Goal: Task Accomplishment & Management: Complete application form

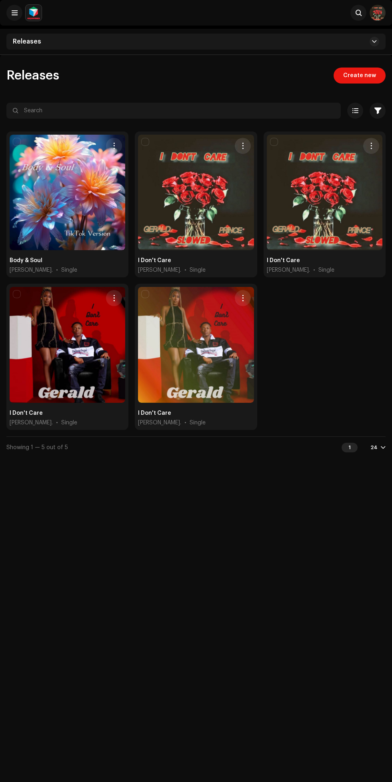
click at [331, 225] on div at bounding box center [325, 193] width 116 height 116
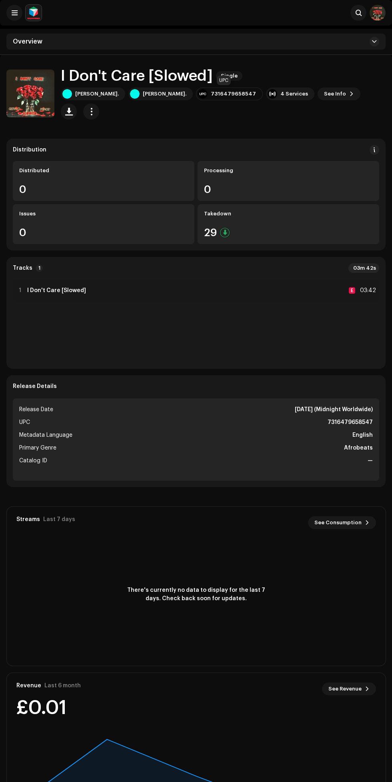
click at [324, 94] on span "See Info" at bounding box center [335, 94] width 22 height 16
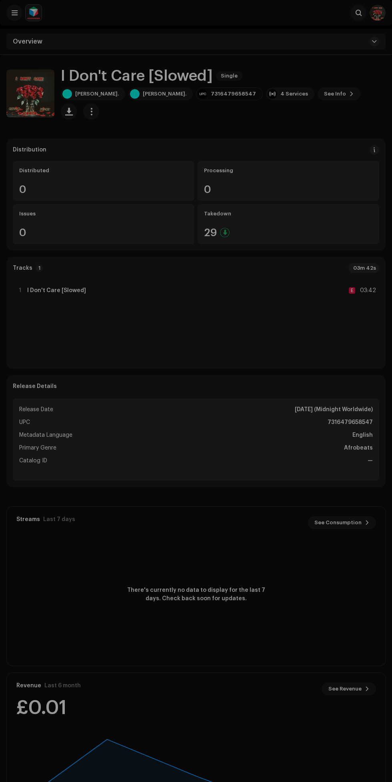
click at [216, 110] on div "I Don't Care [Slowed] 2625048 Metadata Distribution Metadata Language English R…" at bounding box center [196, 391] width 392 height 782
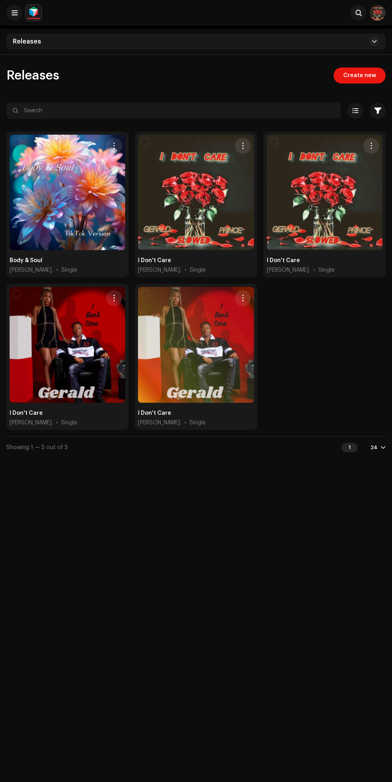
click at [92, 37] on div "Releases" at bounding box center [195, 42] width 379 height 16
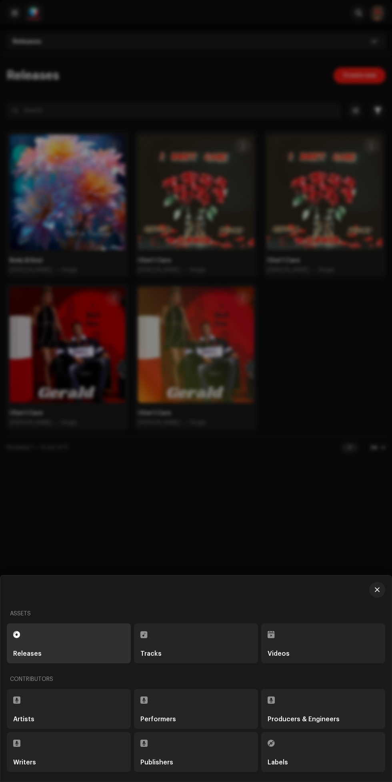
click at [326, 466] on div at bounding box center [196, 391] width 392 height 782
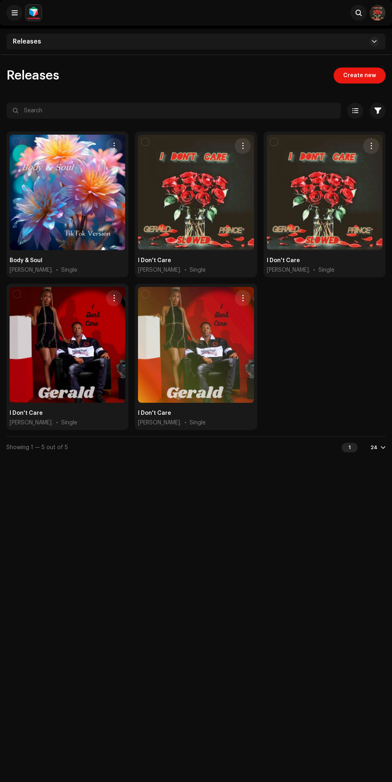
click at [364, 75] on span "Create new" at bounding box center [359, 76] width 33 height 16
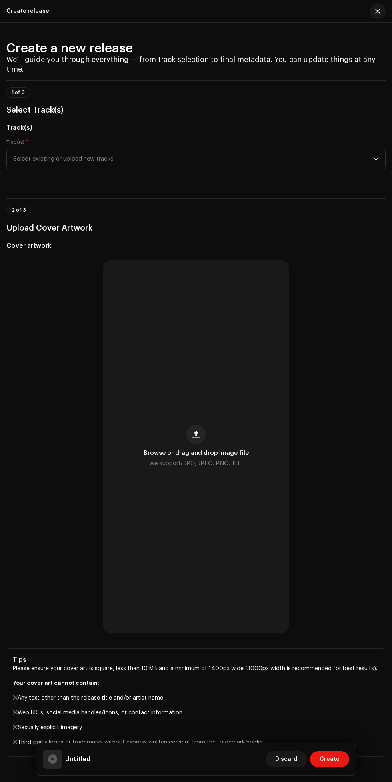
click at [364, 169] on span "Select existing or upload new tracks" at bounding box center [193, 159] width 360 height 20
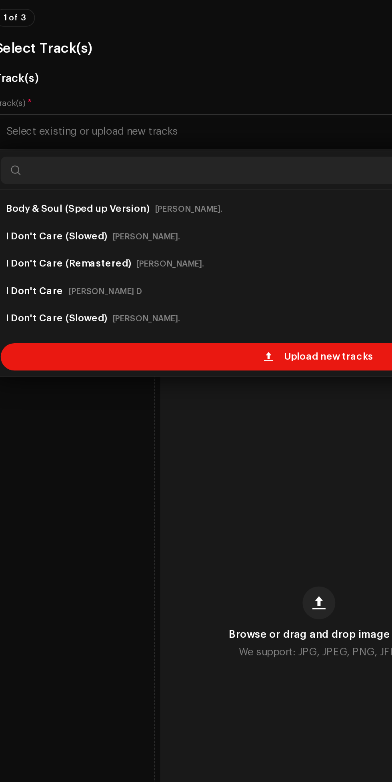
click at [150, 299] on div "Upload new tracks" at bounding box center [196, 291] width 372 height 16
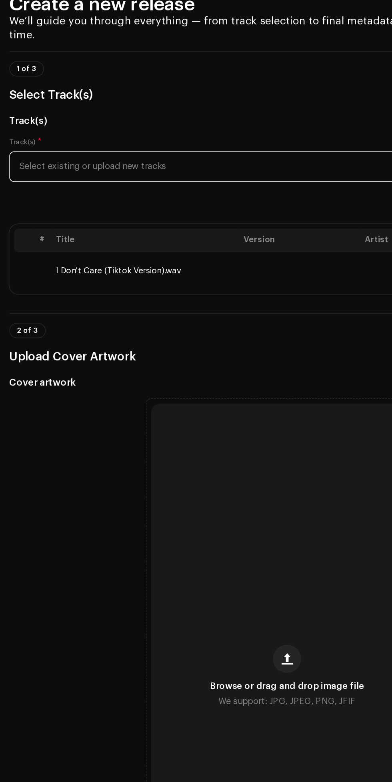
scroll to position [4, 0]
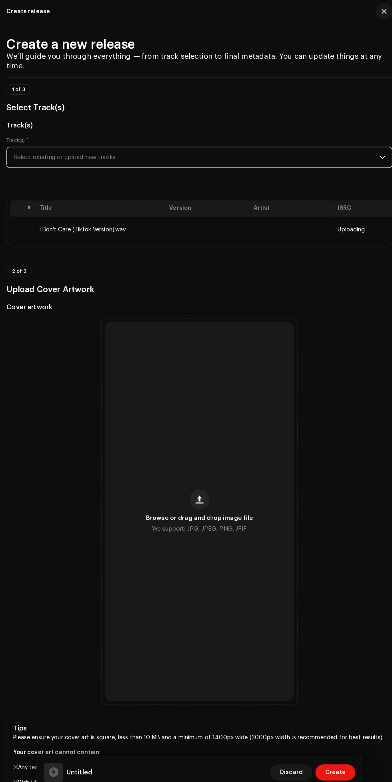
click at [194, 525] on span "We support: JPG, JPEG, PNG, JFIF" at bounding box center [196, 520] width 94 height 9
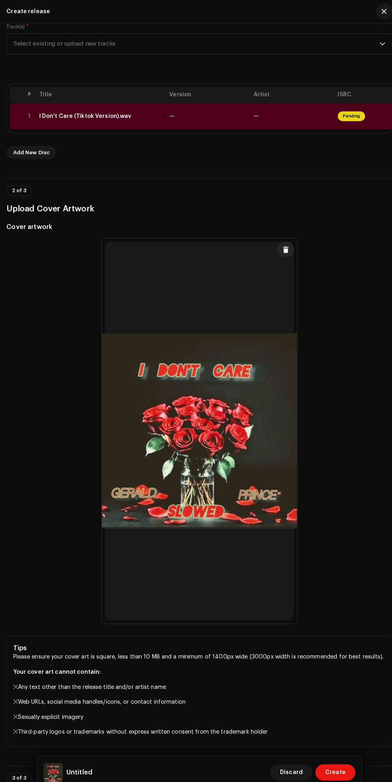
scroll to position [0, 0]
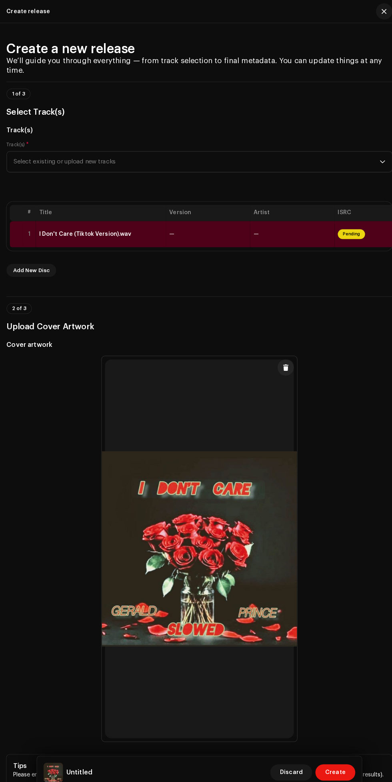
click at [354, 235] on span "Pending" at bounding box center [345, 230] width 27 height 10
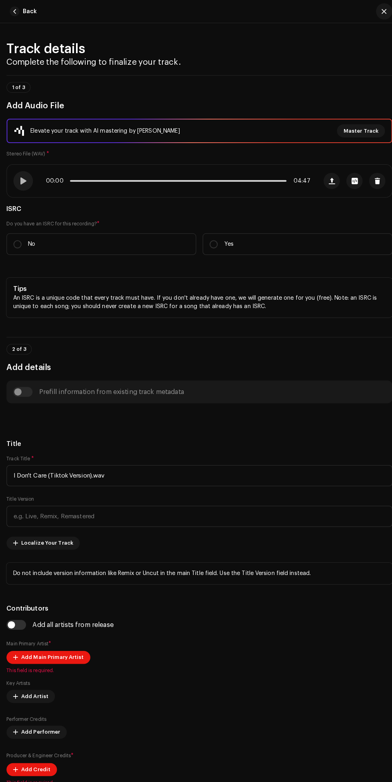
click at [228, 244] on p "Yes" at bounding box center [224, 240] width 9 height 8
click at [214, 244] on input "Yes" at bounding box center [210, 240] width 8 height 8
radio input "true"
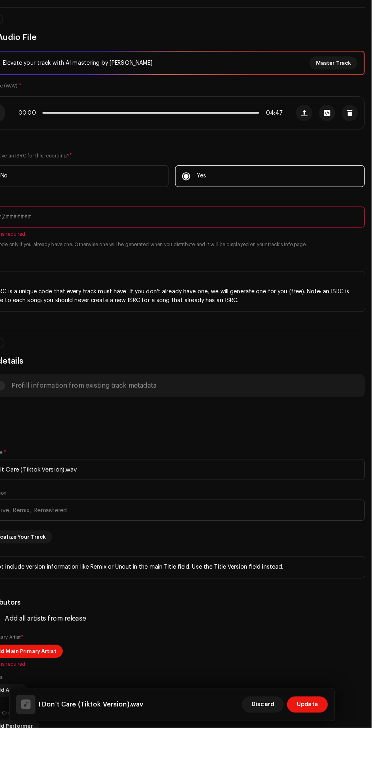
scroll to position [4, 0]
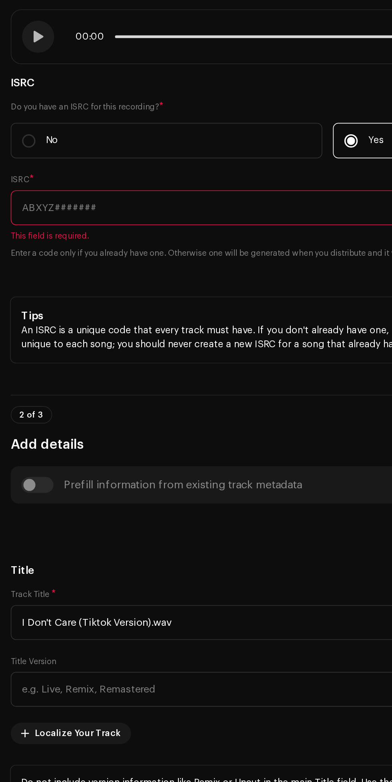
click at [14, 240] on input "No" at bounding box center [17, 236] width 8 height 8
radio input "true"
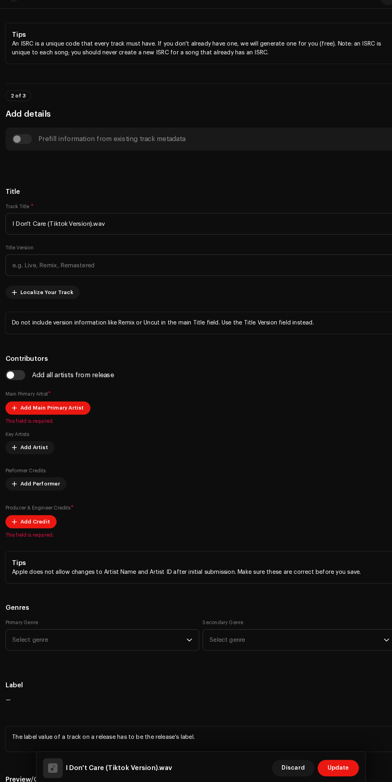
scroll to position [275, 0]
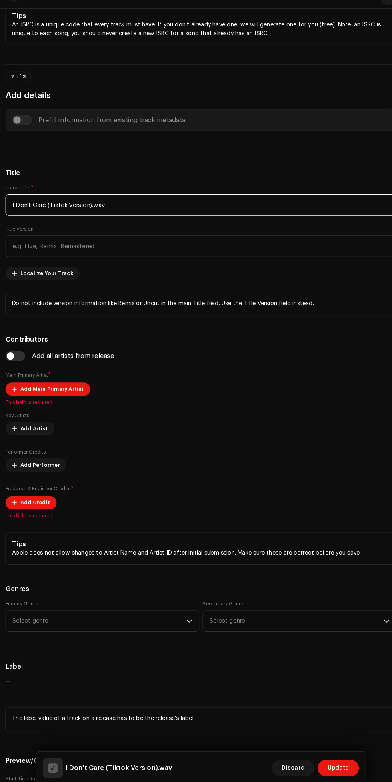
click at [217, 223] on input "I Don't Care (Tiktok Version).wav" at bounding box center [195, 213] width 379 height 21
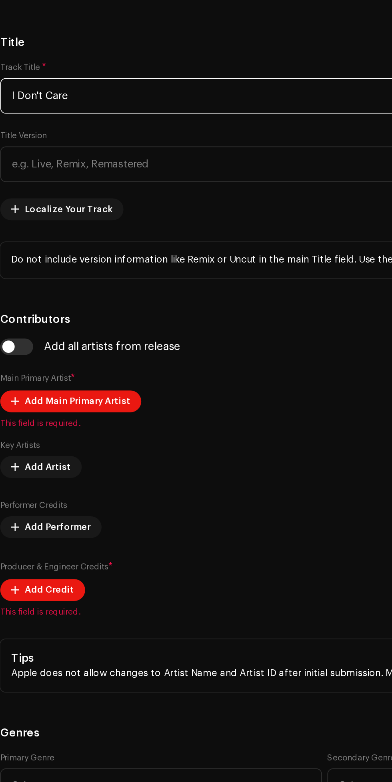
click at [123, 223] on input "I Don't Care" at bounding box center [195, 213] width 379 height 21
type input "I Don't Care"
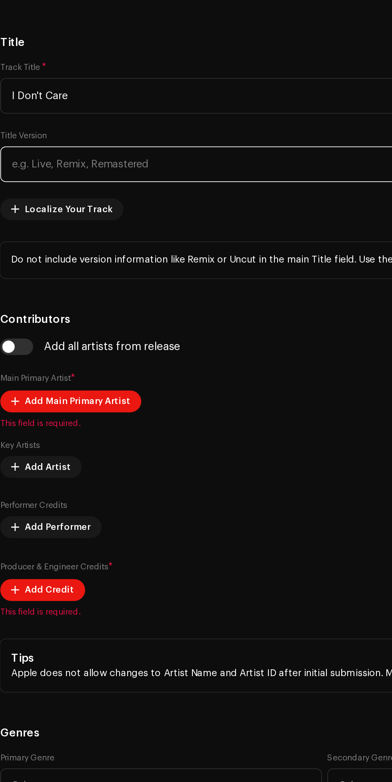
click at [119, 263] on input "text" at bounding box center [195, 253] width 379 height 21
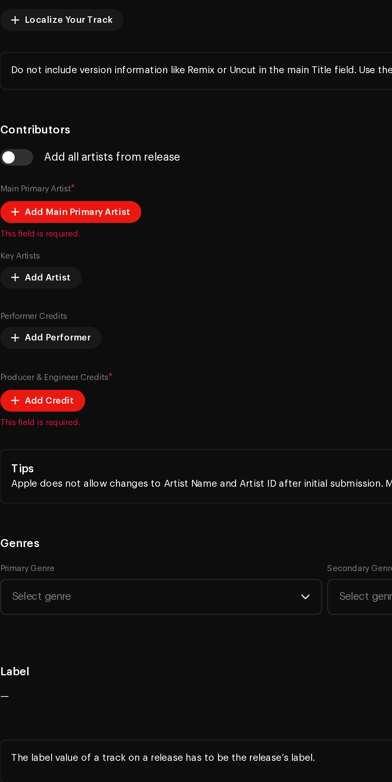
scroll to position [396, 0]
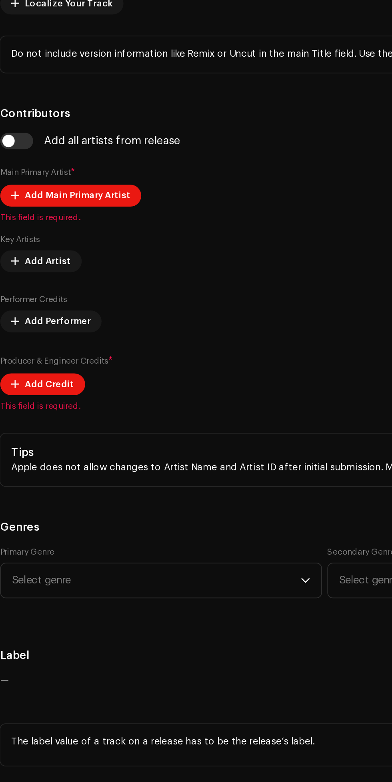
click at [72, 279] on span "Add Main Primary Artist" at bounding box center [52, 271] width 62 height 16
type input "Slowed"
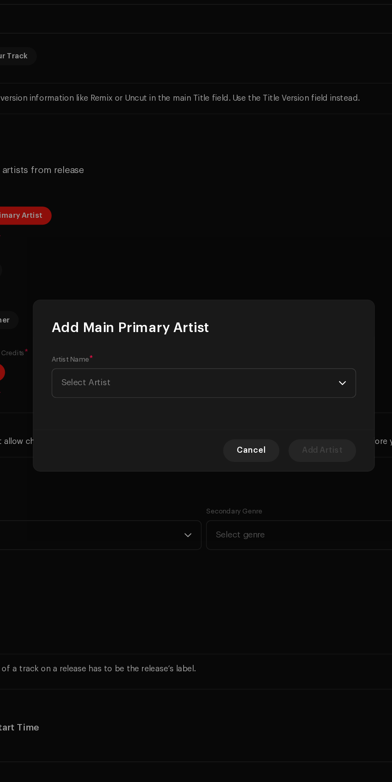
click at [265, 385] on span "Select Artist" at bounding box center [193, 389] width 195 height 20
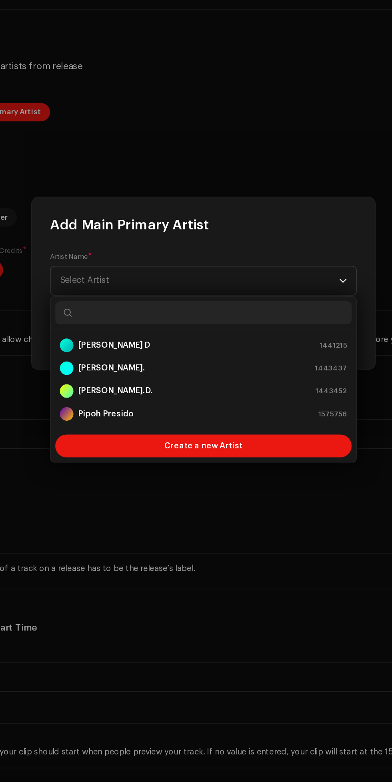
click at [226, 448] on div "[PERSON_NAME]. 1443437" at bounding box center [196, 451] width 201 height 10
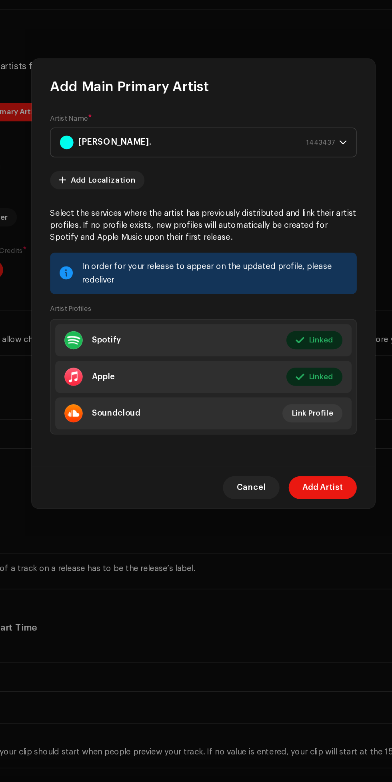
click at [275, 489] on span "Link Profile" at bounding box center [271, 482] width 29 height 16
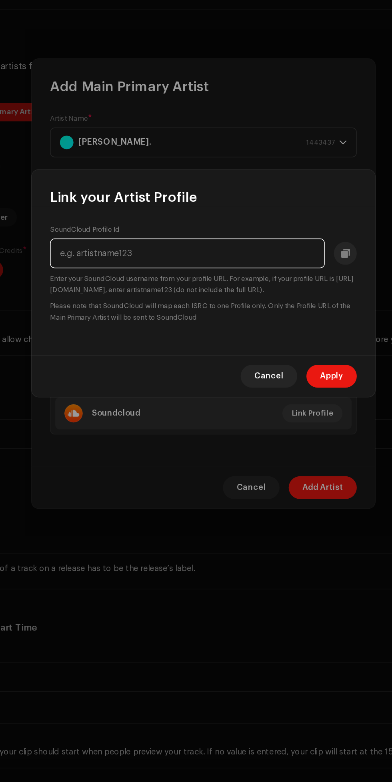
type input "H"
click at [249, 370] on input "text" at bounding box center [185, 370] width 192 height 21
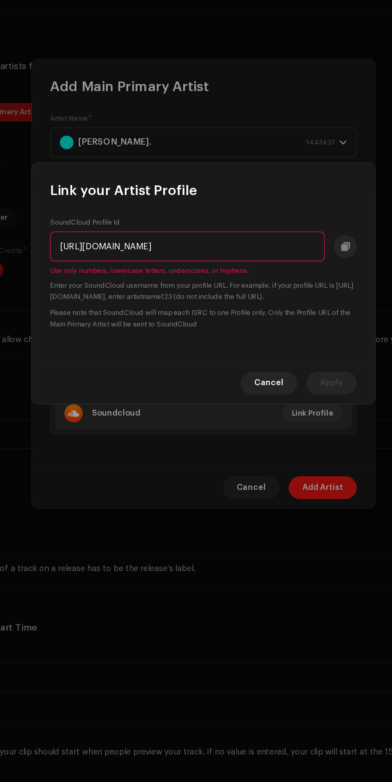
click at [121, 368] on input "[URL][DOMAIN_NAME]" at bounding box center [185, 365] width 192 height 21
click at [103, 364] on input "//[DOMAIN_NAME][URL]" at bounding box center [185, 365] width 192 height 21
click at [101, 365] on input "[DOMAIN_NAME][URL]" at bounding box center [185, 365] width 192 height 21
click at [147, 356] on input "[DOMAIN_NAME][URL]" at bounding box center [185, 365] width 192 height 21
click at [147, 364] on input "[DOMAIN_NAME][URL]" at bounding box center [185, 365] width 192 height 21
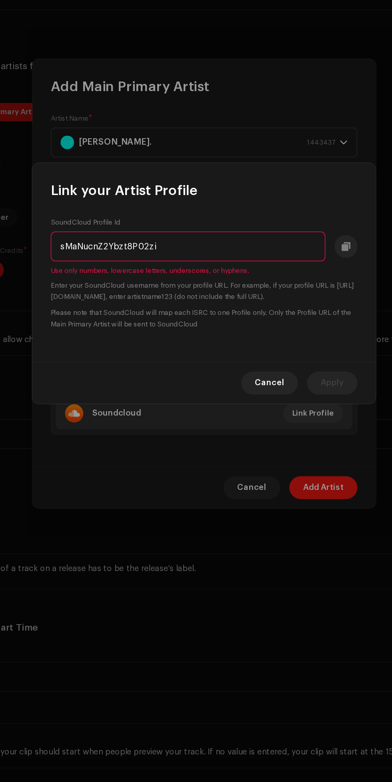
type input "MaNucnZ2Ybzt8P02zi"
click at [244, 460] on span "Cancel" at bounding box center [241, 461] width 20 height 16
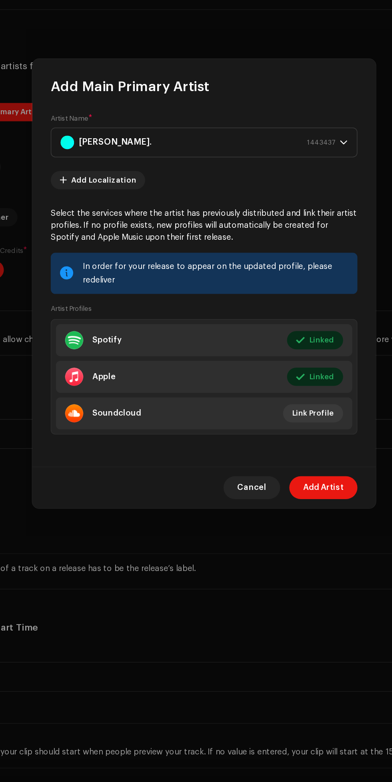
click at [300, 293] on p-select "[PERSON_NAME]. 1443437" at bounding box center [196, 292] width 214 height 21
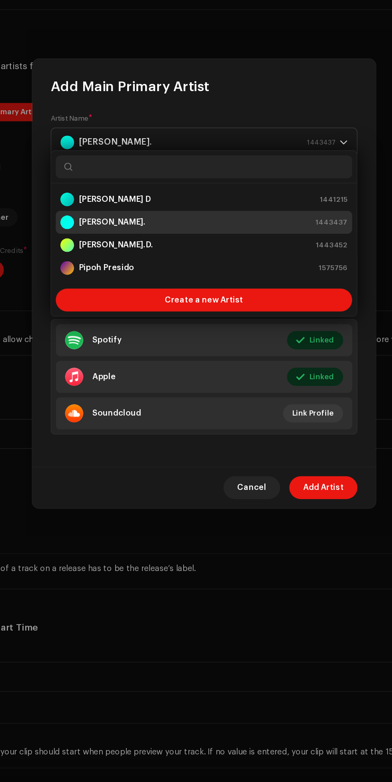
click at [132, 361] on strong "[PERSON_NAME].D." at bounding box center [134, 364] width 52 height 8
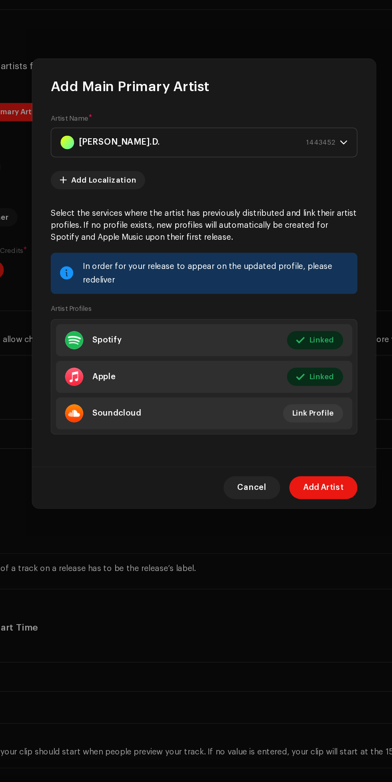
click at [143, 287] on strong "[PERSON_NAME].D." at bounding box center [136, 293] width 57 height 20
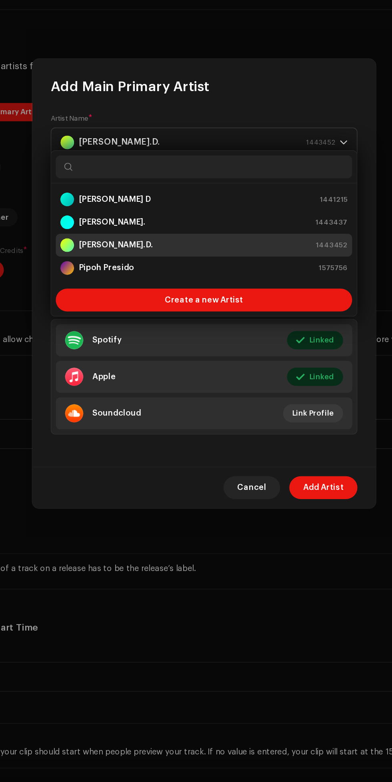
click at [125, 350] on strong "[PERSON_NAME]." at bounding box center [131, 349] width 47 height 8
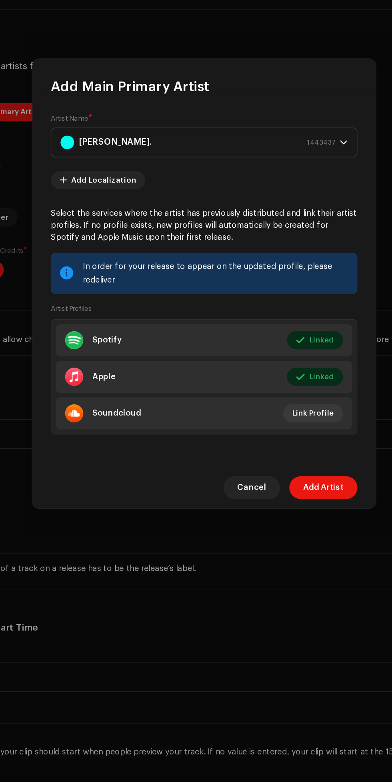
click at [289, 542] on span "Add Artist" at bounding box center [279, 534] width 28 height 16
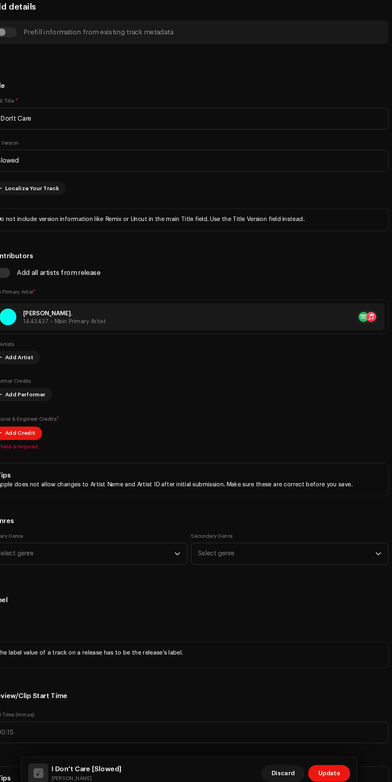
scroll to position [14, 0]
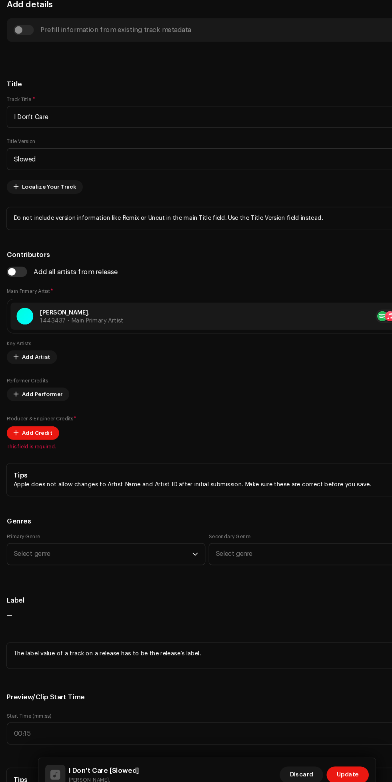
click at [29, 444] on span "Add Credit" at bounding box center [35, 436] width 29 height 16
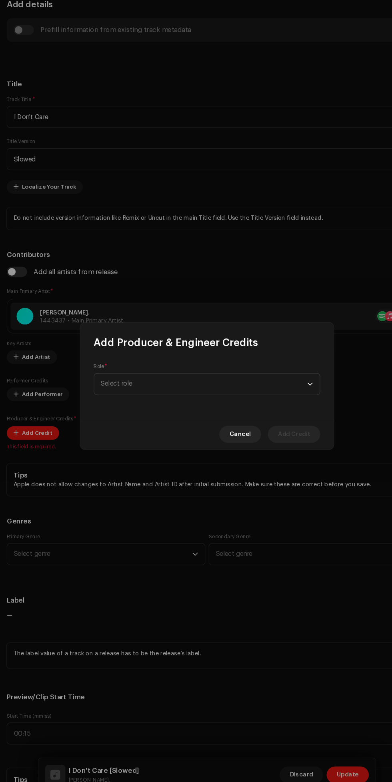
click at [277, 383] on span "Select role" at bounding box center [193, 389] width 195 height 20
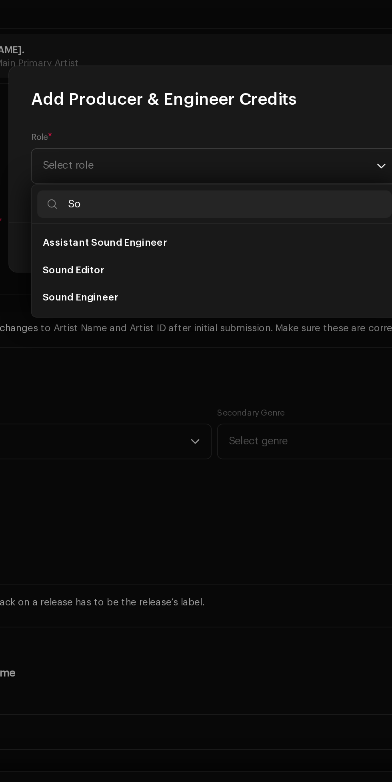
type input "S"
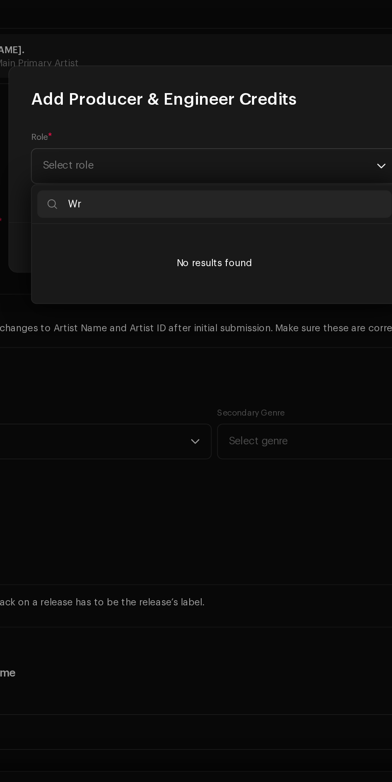
type input "W"
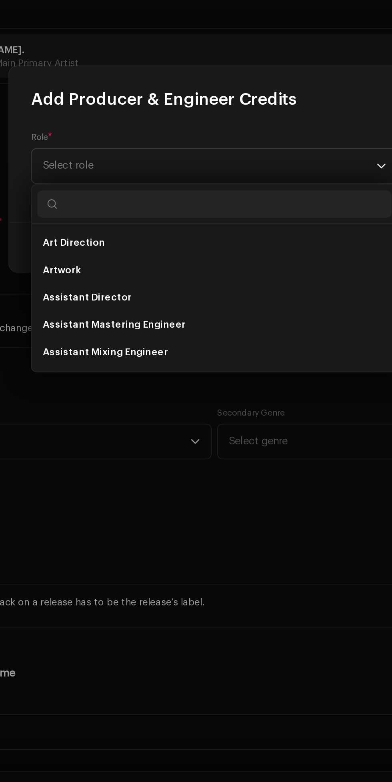
type input "S"
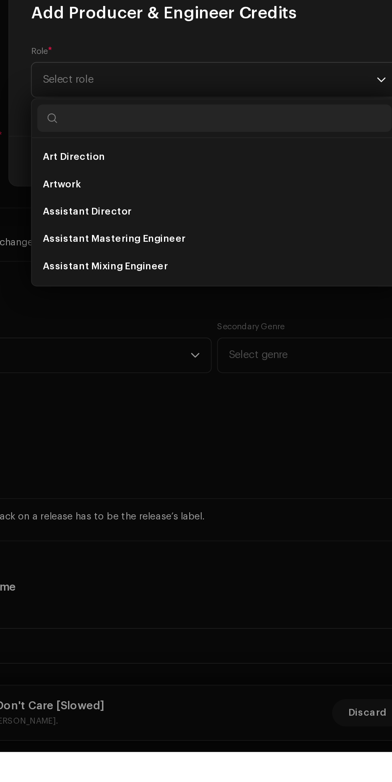
click at [267, 446] on li "Artwork" at bounding box center [195, 450] width 207 height 16
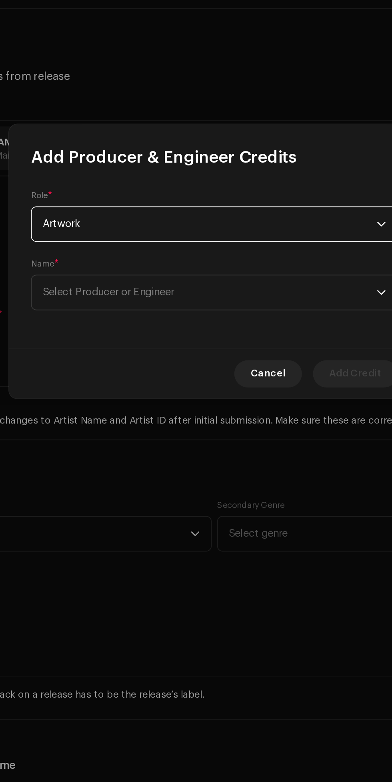
click at [279, 405] on span "Select Producer or Engineer" at bounding box center [193, 409] width 195 height 20
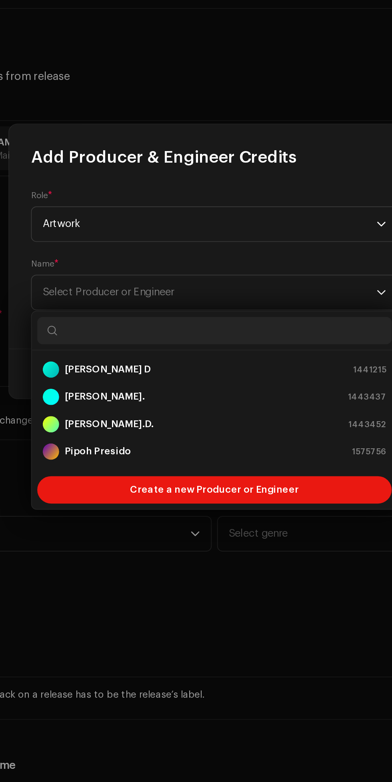
click at [223, 469] on div "[PERSON_NAME]. 1443437" at bounding box center [196, 471] width 201 height 10
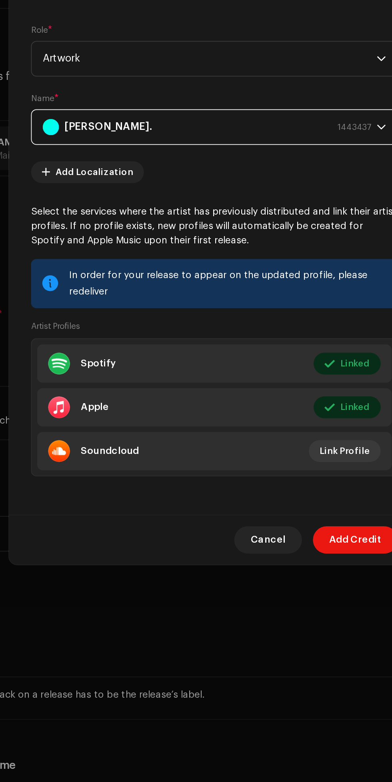
click at [282, 558] on span "Add Credit" at bounding box center [278, 554] width 30 height 16
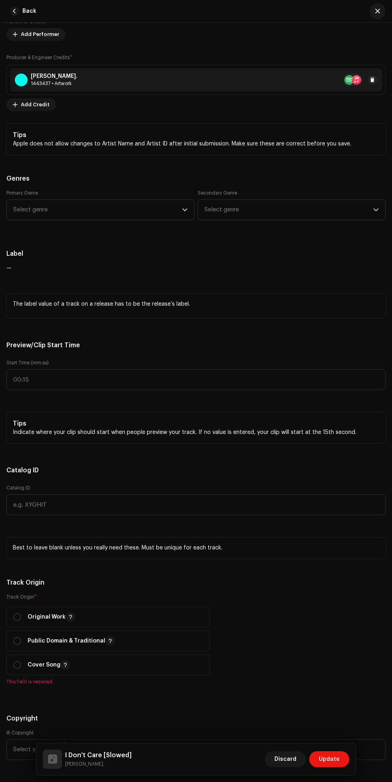
scroll to position [718, 0]
click at [87, 218] on span "Select genre" at bounding box center [97, 208] width 169 height 20
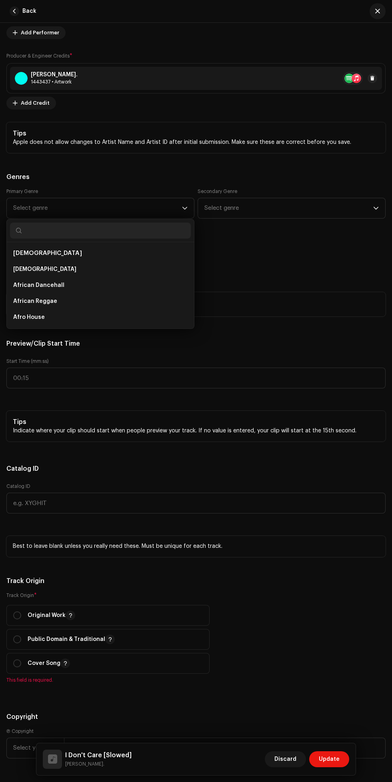
click at [98, 218] on span "Select genre" at bounding box center [97, 208] width 169 height 20
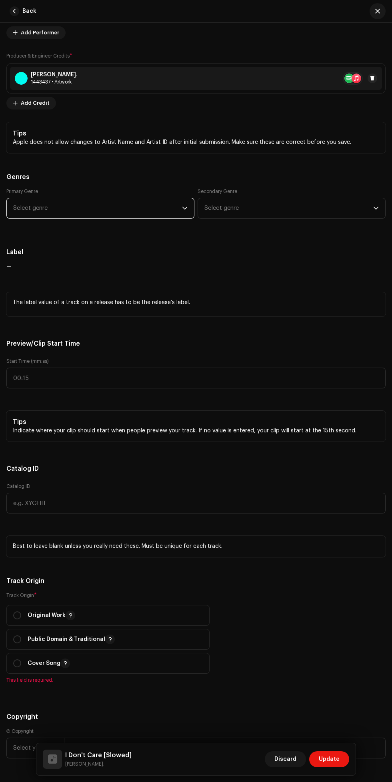
click at [80, 218] on span "Select genre" at bounding box center [97, 208] width 169 height 20
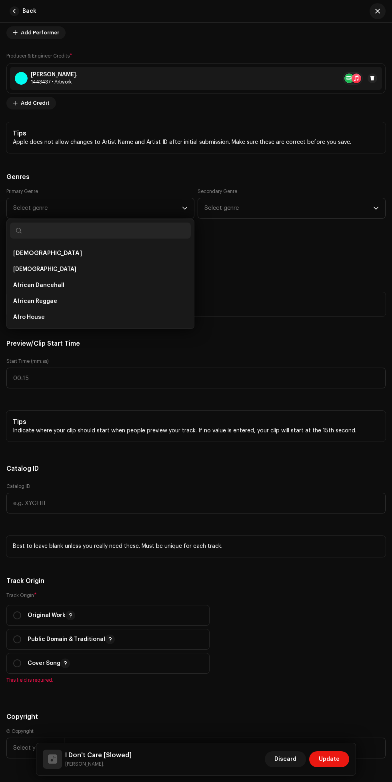
scroll to position [29, 0]
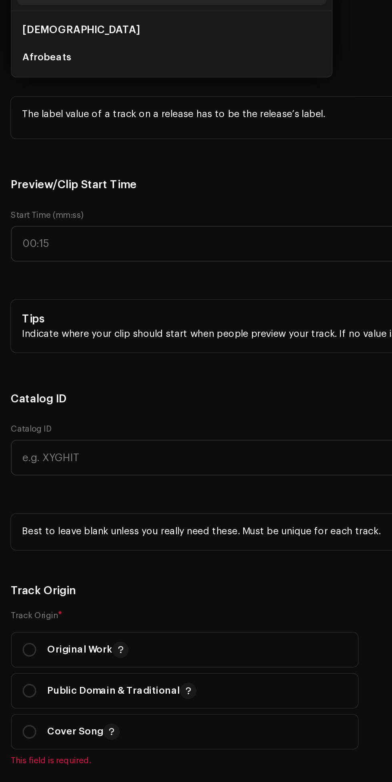
type input "Afrob"
click at [48, 277] on li "Afrobeats" at bounding box center [100, 269] width 181 height 16
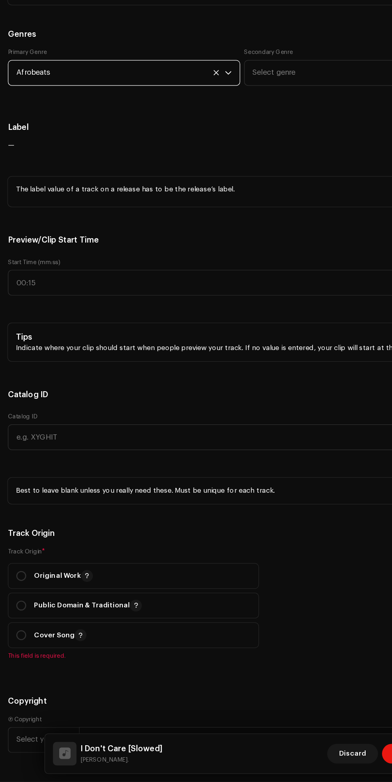
scroll to position [14, 0]
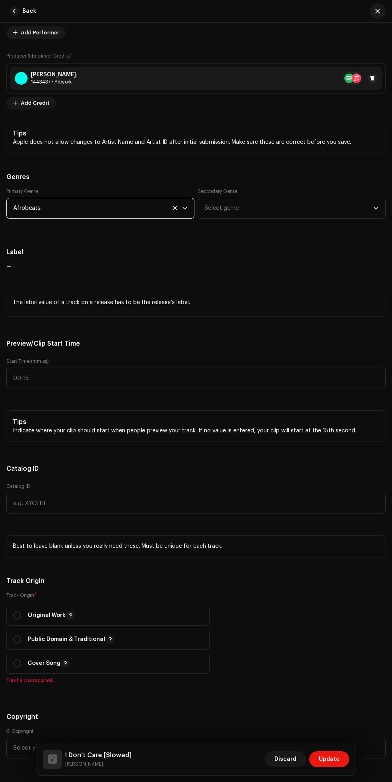
click at [247, 218] on span "Select genre" at bounding box center [288, 208] width 169 height 20
click at [250, 218] on span "Select genre" at bounding box center [288, 208] width 169 height 20
click at [255, 218] on span "Select genre" at bounding box center [288, 208] width 169 height 20
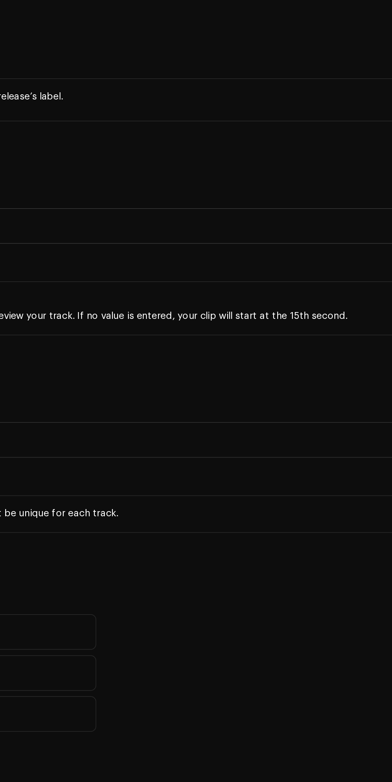
scroll to position [710, 0]
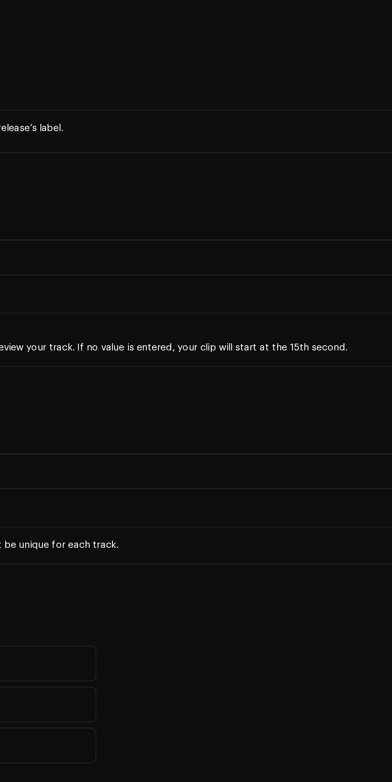
click at [241, 226] on span "Select genre" at bounding box center [288, 216] width 169 height 20
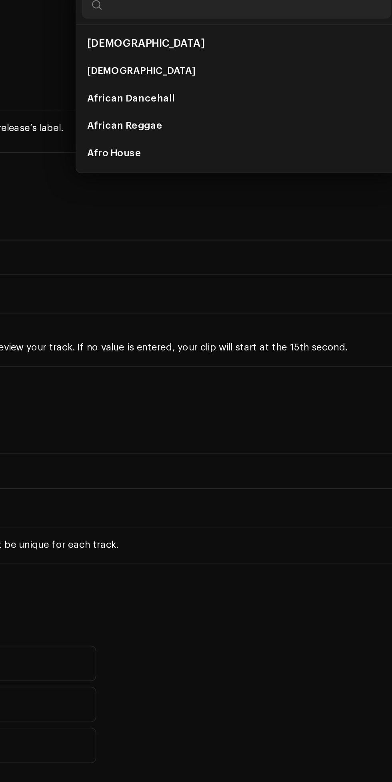
type input "R"
type input "Afro"
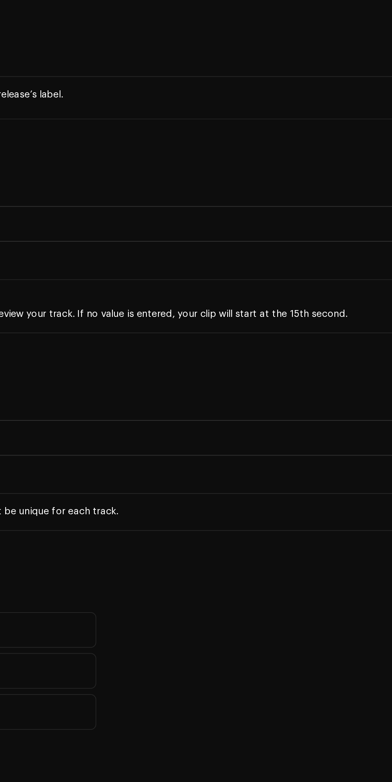
scroll to position [730, 0]
click at [357, 206] on span "Select genre" at bounding box center [288, 196] width 169 height 20
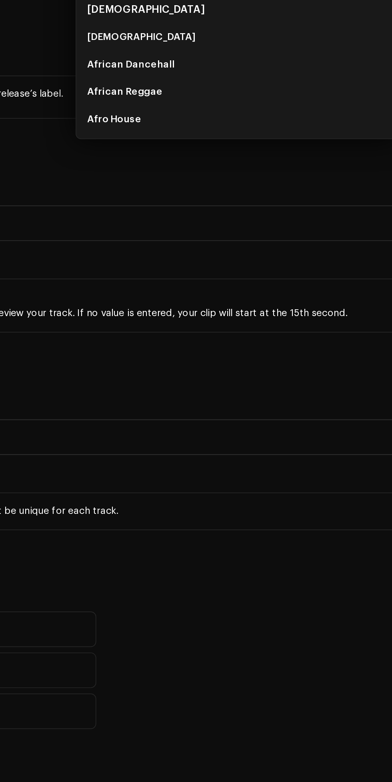
type input "A"
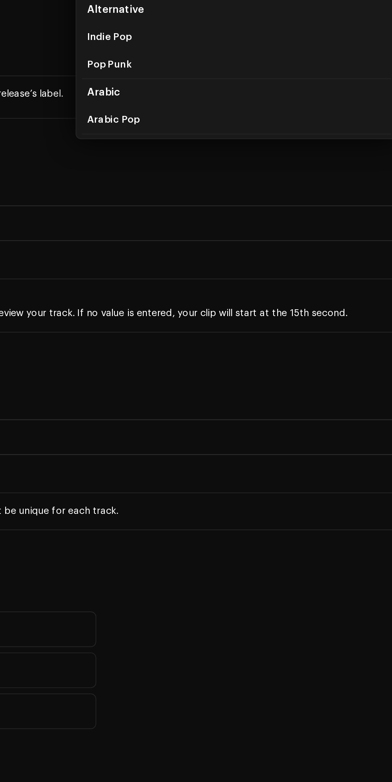
type input "Pop"
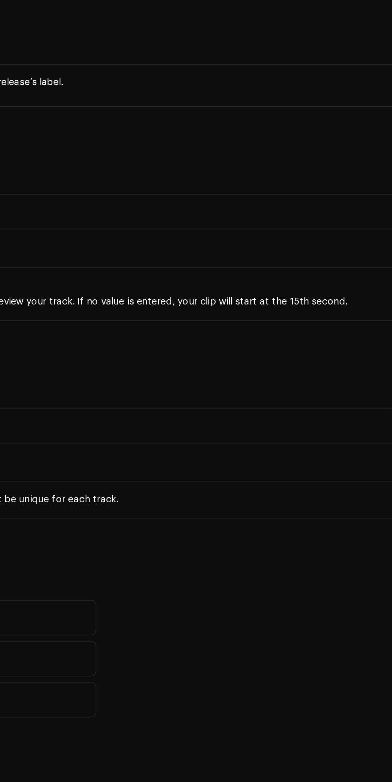
scroll to position [738, 0]
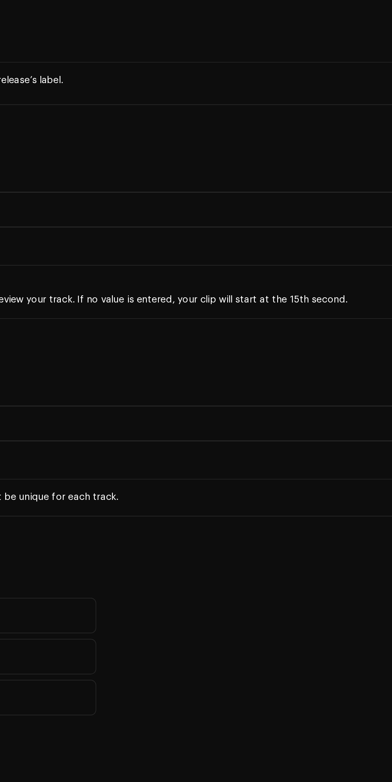
click at [363, 198] on span "Select genre" at bounding box center [288, 188] width 169 height 20
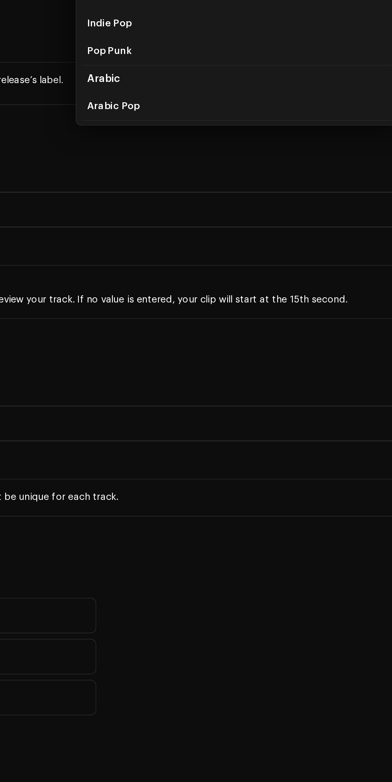
type input "P"
click at [326, 305] on li "Afro House" at bounding box center [291, 297] width 181 height 16
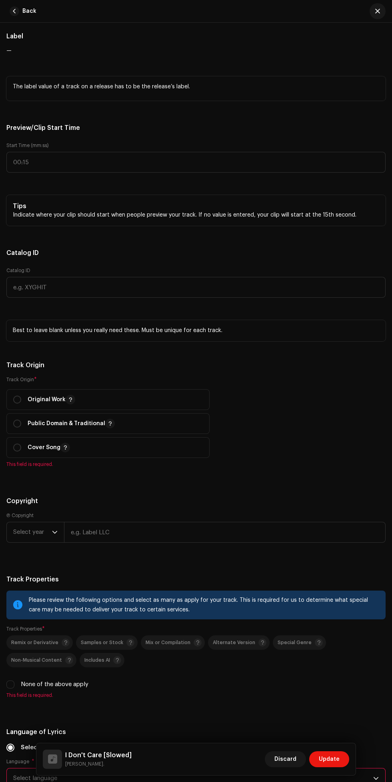
scroll to position [59, 0]
click at [271, 173] on input "text" at bounding box center [195, 162] width 379 height 21
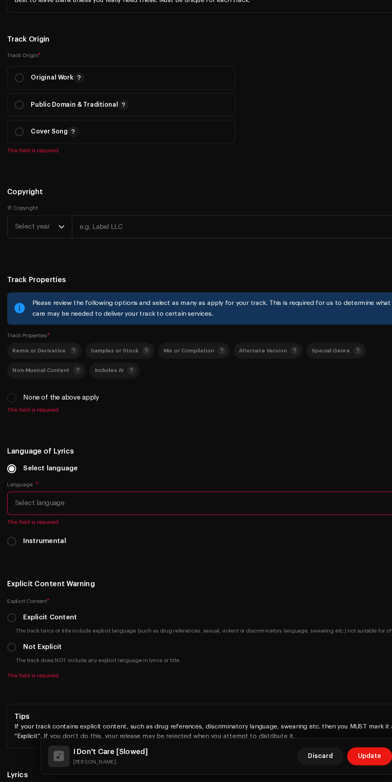
scroll to position [1183, 0]
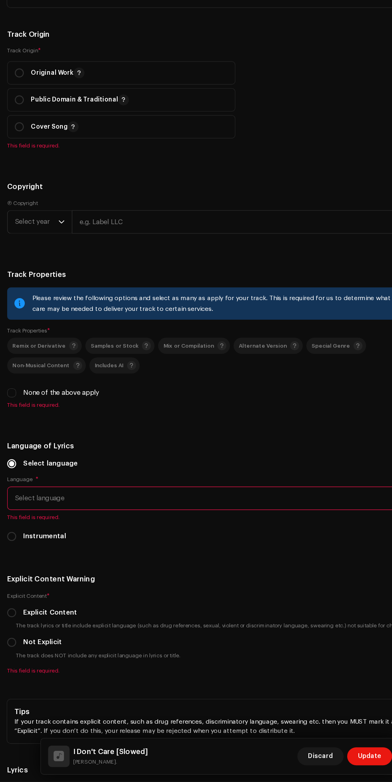
type input "00:10"
click at [17, 155] on input "radio" at bounding box center [17, 151] width 8 height 8
radio input "true"
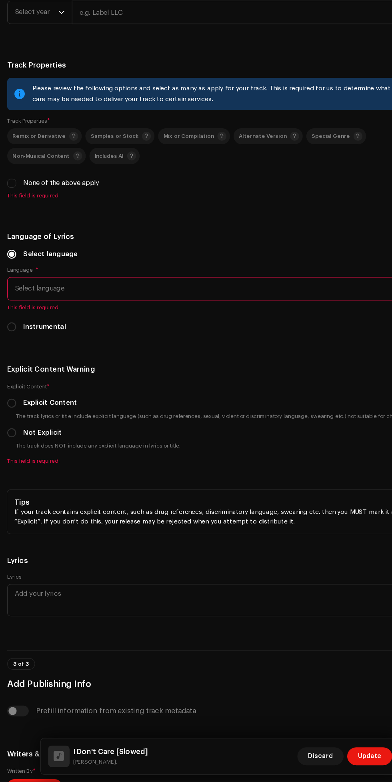
scroll to position [1382, 0]
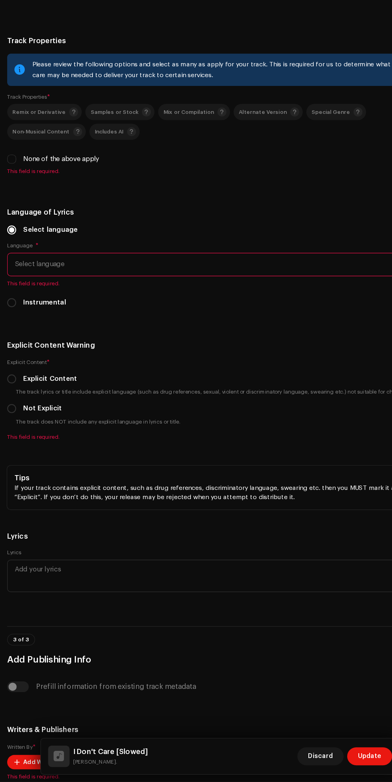
click at [56, 78] on icon "dropdown trigger" at bounding box center [55, 75] width 6 height 6
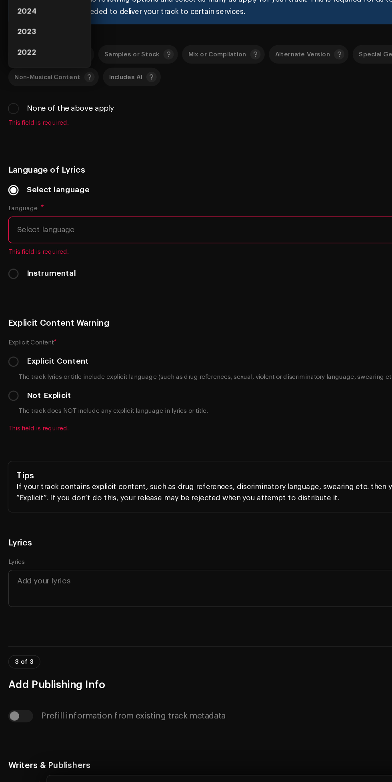
scroll to position [65, 0]
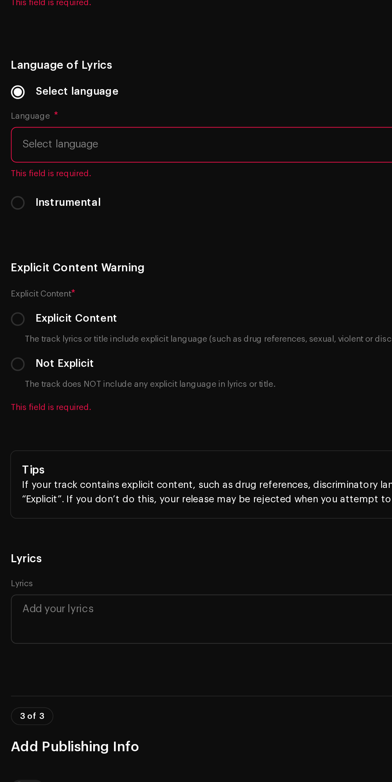
click at [45, 144] on li "2025" at bounding box center [38, 136] width 57 height 16
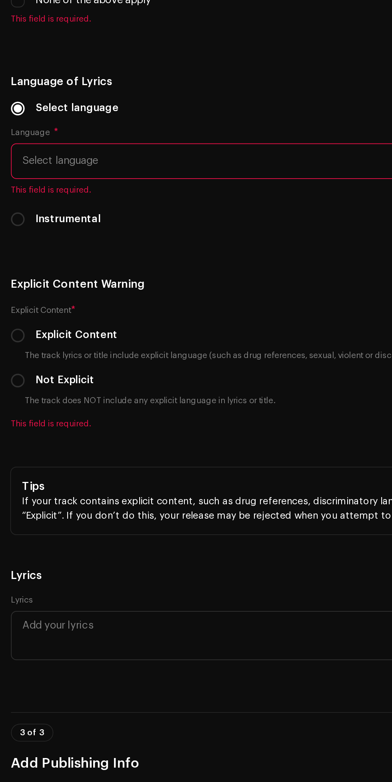
click at [157, 86] on input "text" at bounding box center [224, 75] width 321 height 21
type input "[PERSON_NAME]"
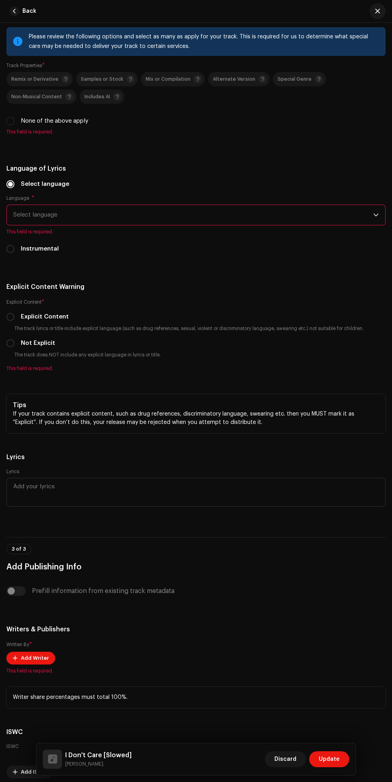
scroll to position [1489, 0]
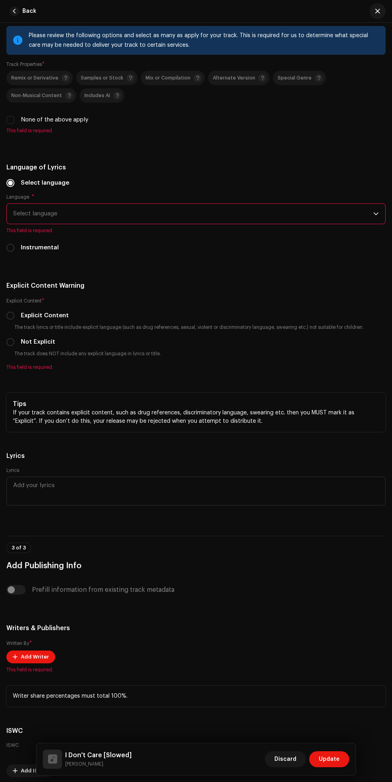
click at [10, 124] on input "None of the above apply" at bounding box center [10, 120] width 8 height 8
checkbox input "true"
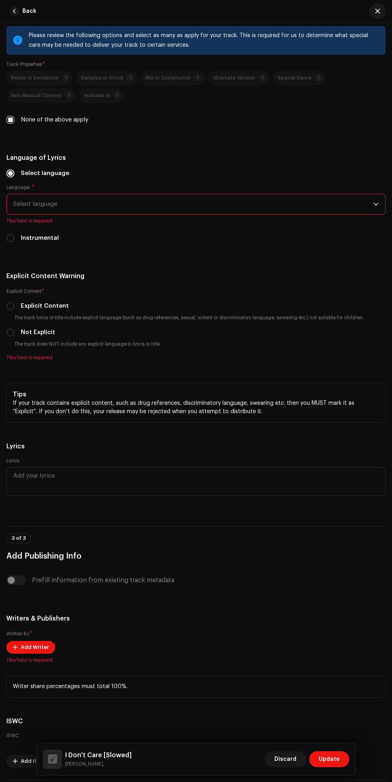
click at [343, 214] on span "Select language" at bounding box center [193, 204] width 360 height 20
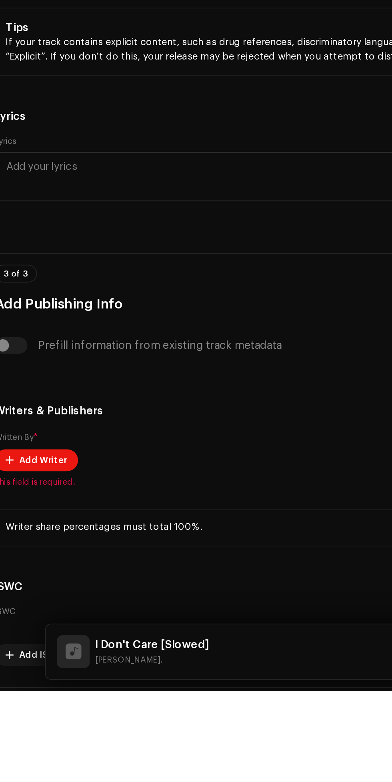
scroll to position [0, 0]
type input "Eng"
click at [190, 273] on li "English" at bounding box center [196, 265] width 372 height 16
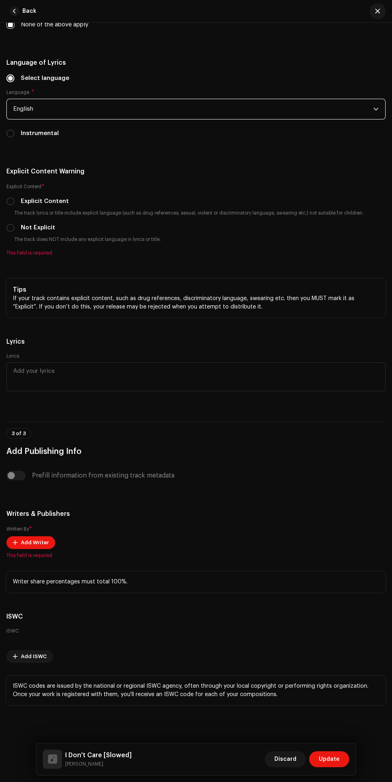
scroll to position [1626, 0]
click at [100, 243] on small "The track does NOT include any explicit language in lyrics or title." at bounding box center [87, 239] width 149 height 8
click at [22, 243] on small "The track does NOT include any explicit language in lyrics or title." at bounding box center [87, 239] width 149 height 8
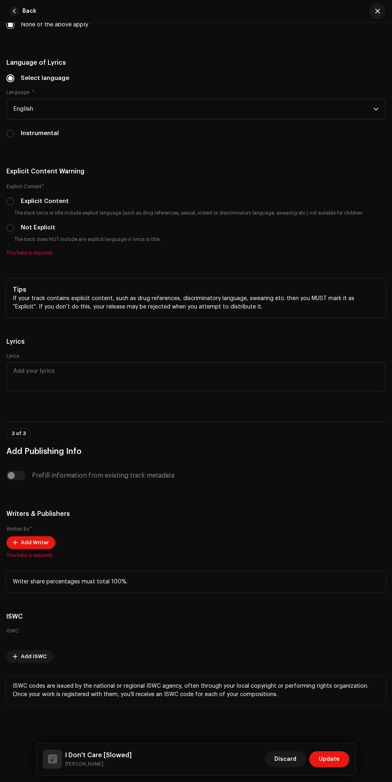
click at [25, 232] on label "Not Explicit" at bounding box center [38, 227] width 34 height 9
click at [14, 232] on input "Not Explicit" at bounding box center [10, 228] width 8 height 8
radio input "true"
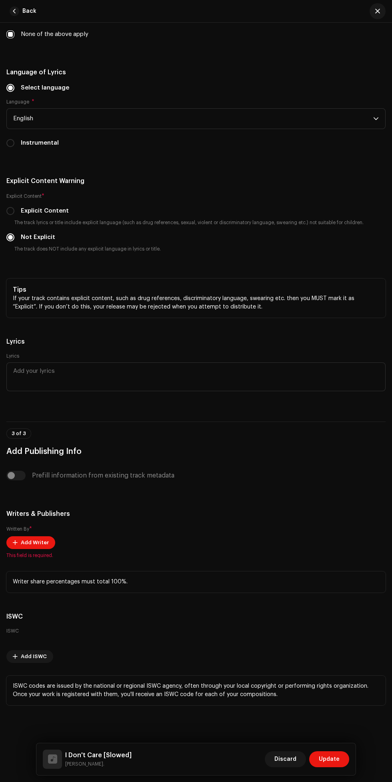
scroll to position [2010, 0]
click at [40, 535] on span "Add Writer" at bounding box center [35, 543] width 28 height 16
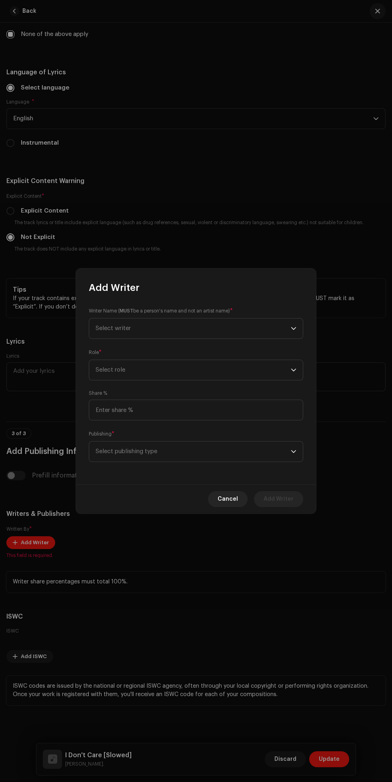
click at [293, 329] on icon "dropdown trigger" at bounding box center [294, 329] width 6 height 6
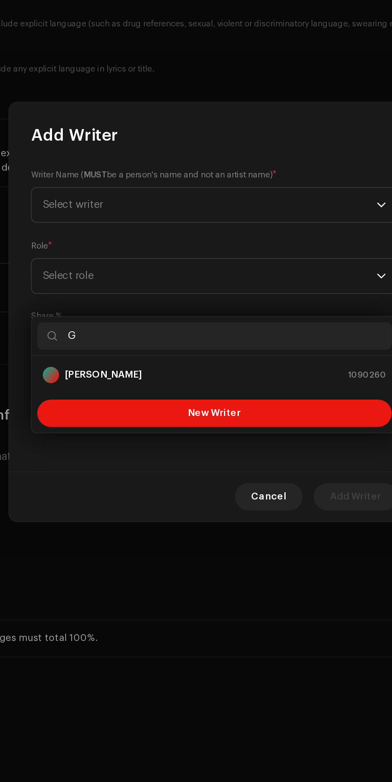
type input "G"
click at [249, 423] on div "[PERSON_NAME] 1090260" at bounding box center [196, 428] width 201 height 10
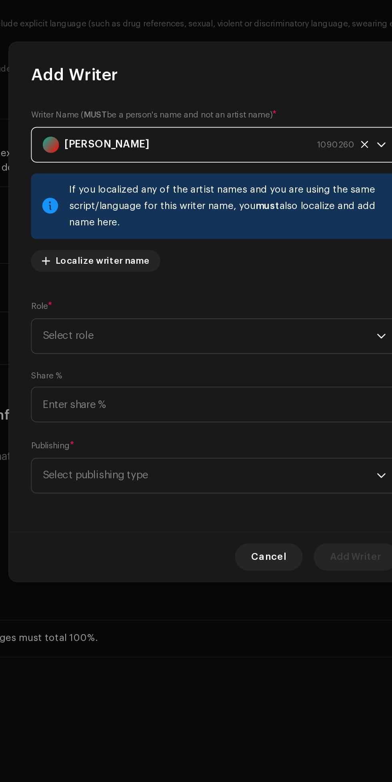
click at [265, 408] on span "Select role" at bounding box center [193, 405] width 195 height 20
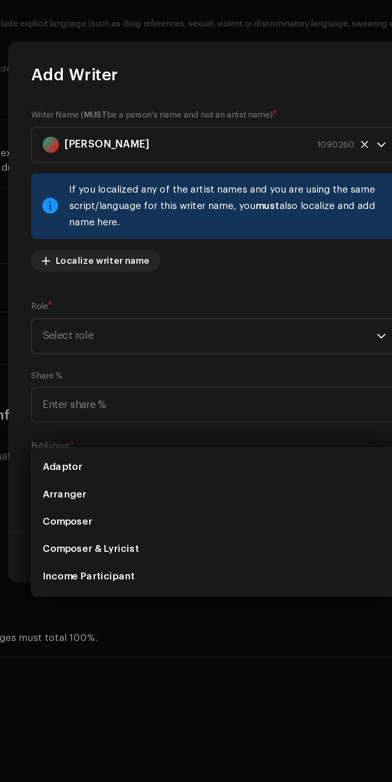
click at [171, 522] on li "Composer & Lyricist" at bounding box center [195, 530] width 207 height 16
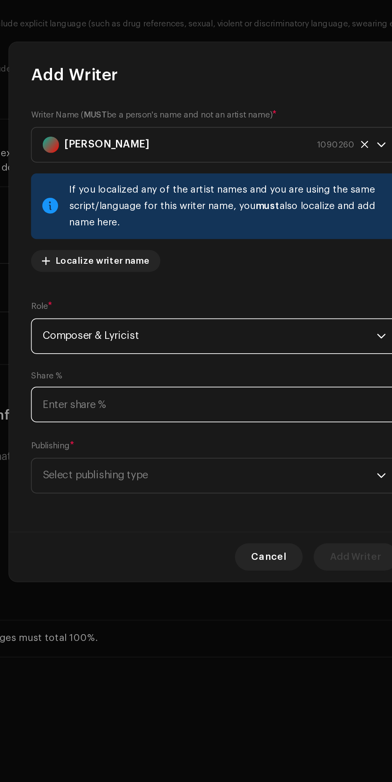
click at [243, 444] on input at bounding box center [196, 445] width 214 height 21
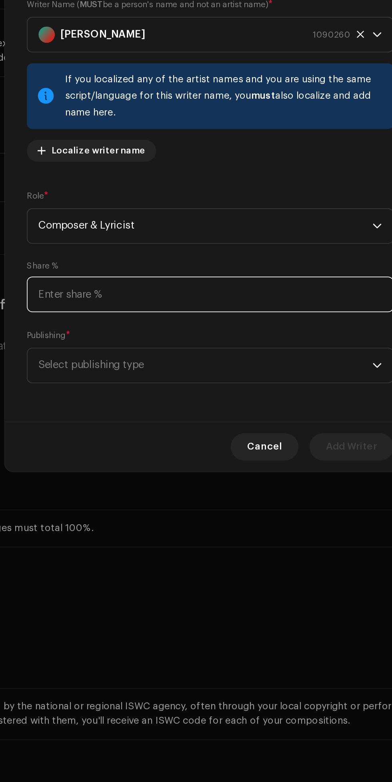
scroll to position [109, 0]
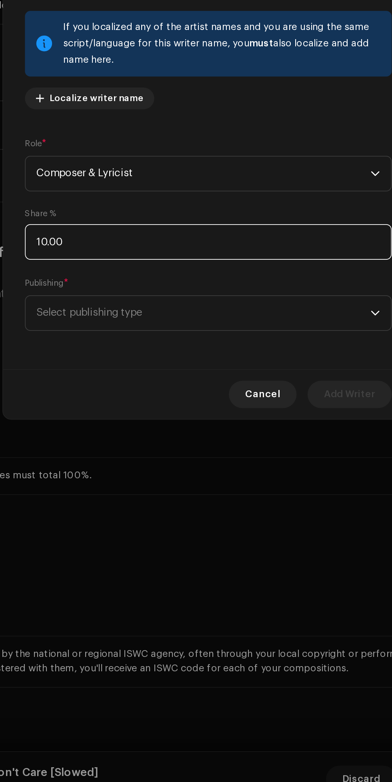
type input "100.00"
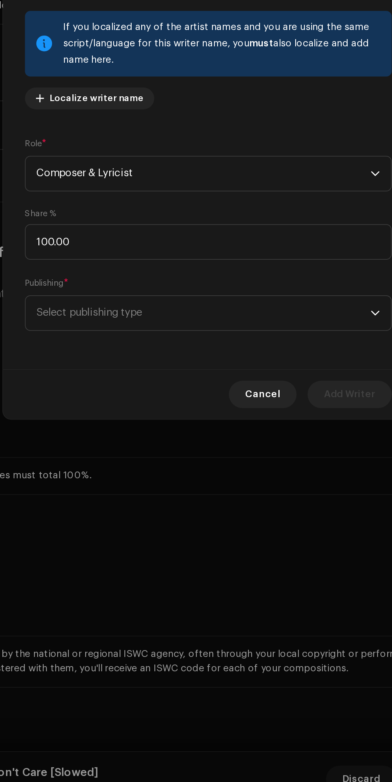
click at [277, 491] on span "Select publishing type" at bounding box center [193, 487] width 195 height 20
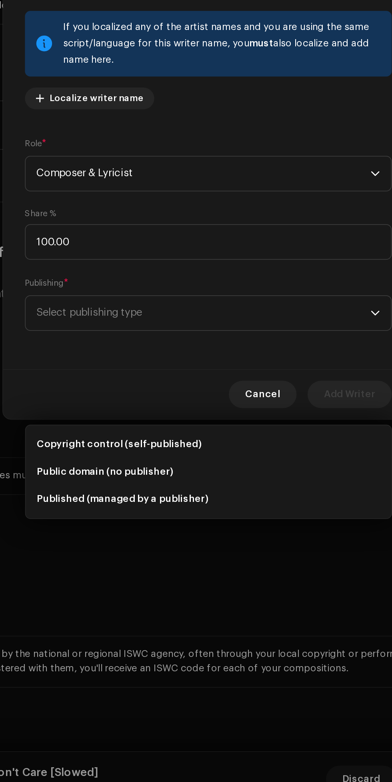
click at [250, 556] on li "Copyright control (self-published)" at bounding box center [195, 564] width 207 height 16
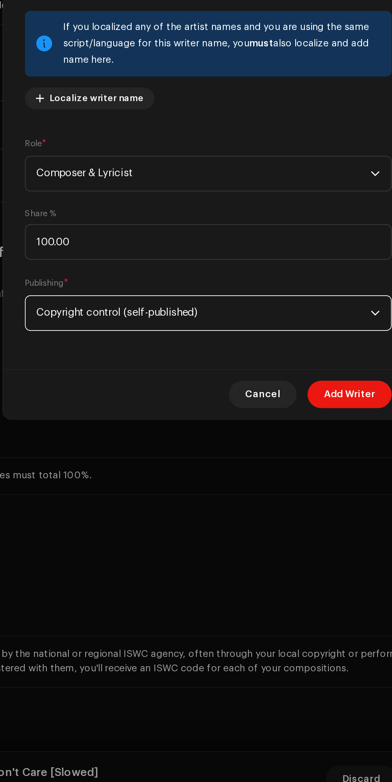
click at [281, 542] on span "Add Writer" at bounding box center [278, 534] width 30 height 16
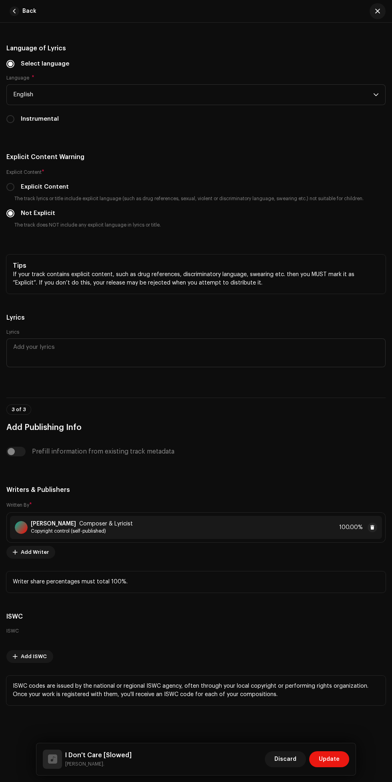
scroll to position [1865, 0]
click at [14, 456] on div "Prefill information from existing track metadata" at bounding box center [195, 452] width 379 height 10
